Goal: Information Seeking & Learning: Learn about a topic

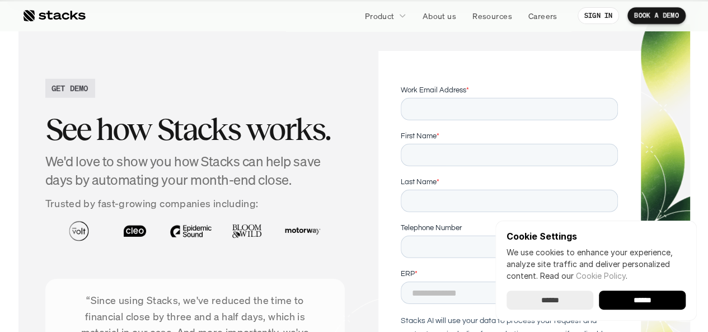
scroll to position [3714, 0]
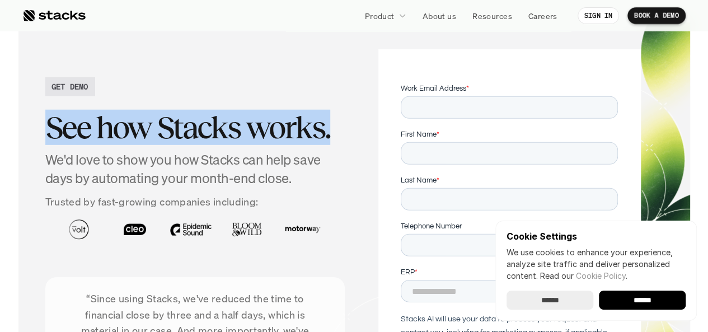
drag, startPoint x: 50, startPoint y: 125, endPoint x: 332, endPoint y: 134, distance: 282.6
click at [332, 134] on h2 "See how Stacks works." at bounding box center [195, 127] width 300 height 35
copy h2 "See how Stacks works."
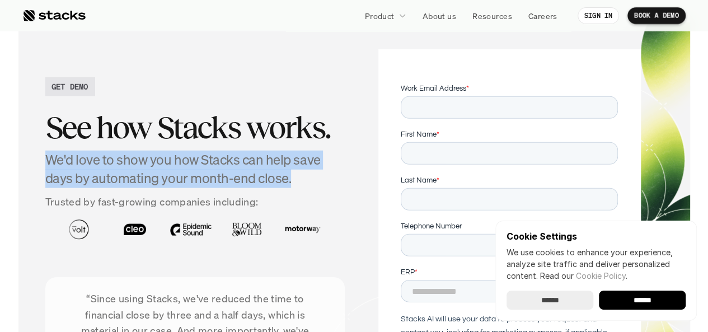
drag, startPoint x: 47, startPoint y: 157, endPoint x: 317, endPoint y: 180, distance: 270.6
click at [317, 180] on h4 "We'd love to show you how Stacks can help save days by automating your month-en…" at bounding box center [195, 168] width 300 height 37
copy h4 "We'd love to show you how Stacks can help save days by automating your month-en…"
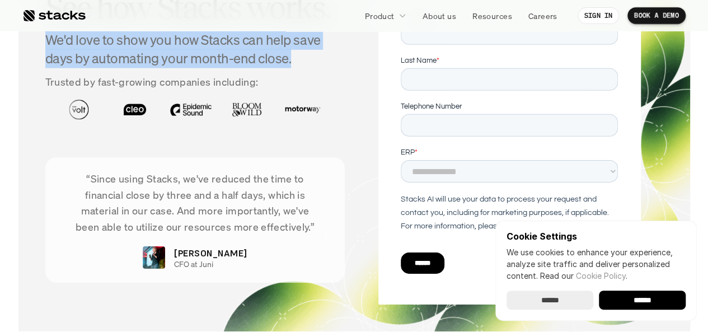
scroll to position [3833, 0]
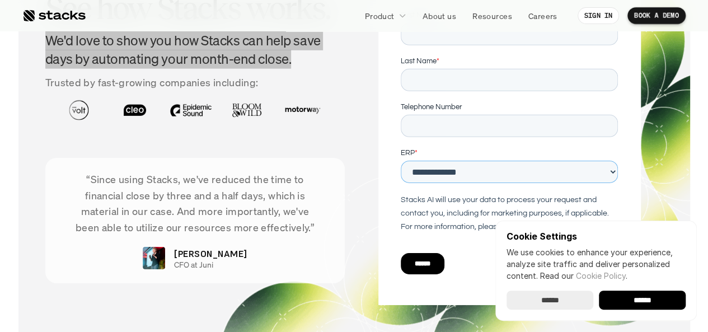
click at [475, 173] on select "**********" at bounding box center [509, 172] width 217 height 22
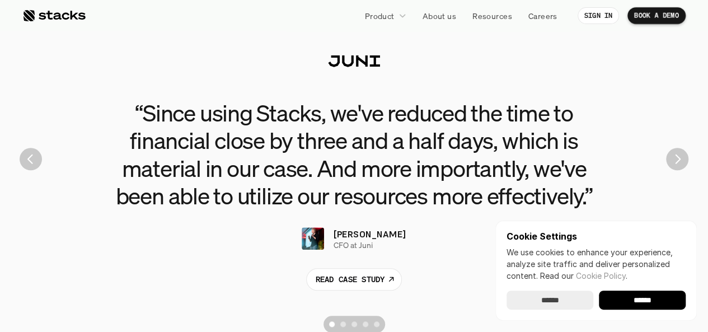
scroll to position [0, 0]
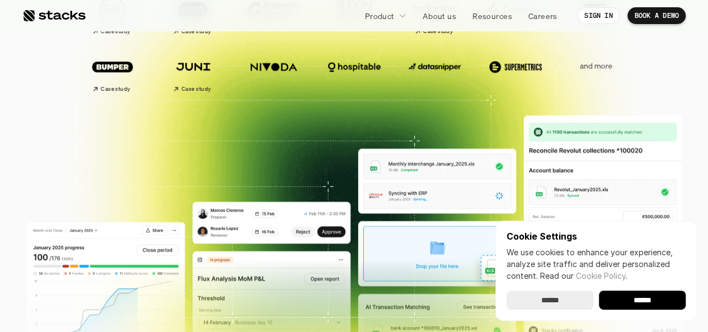
scroll to position [192, 0]
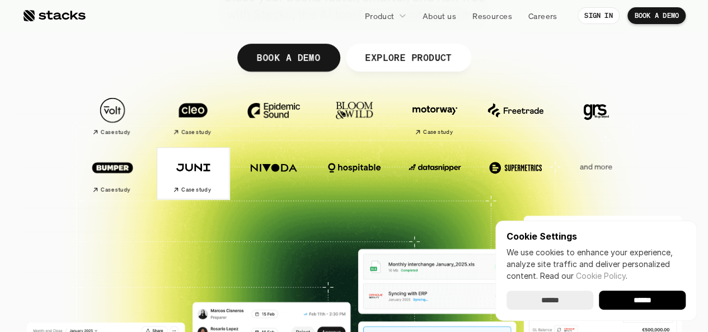
click at [187, 187] on h2 "Case study" at bounding box center [196, 189] width 30 height 7
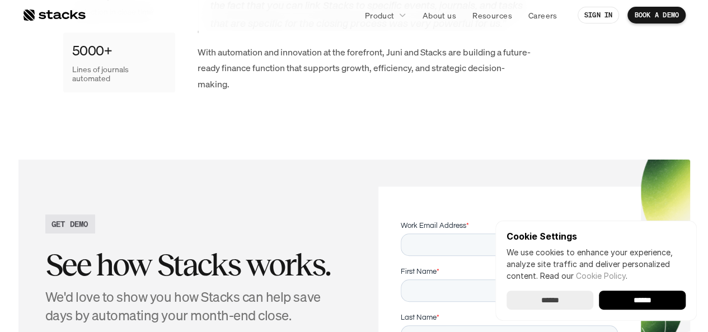
scroll to position [2574, 0]
